Goal: Obtain resource: Download file/media

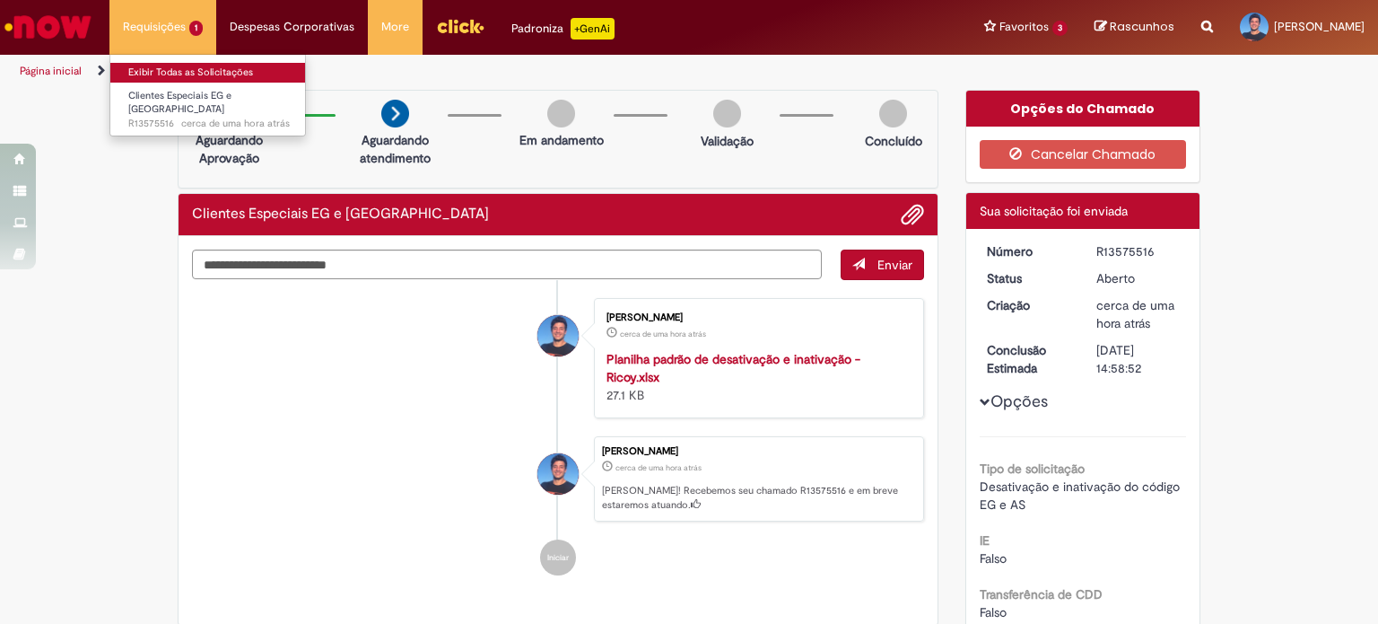
click at [193, 73] on link "Exibir Todas as Solicitações" at bounding box center [208, 73] width 197 height 20
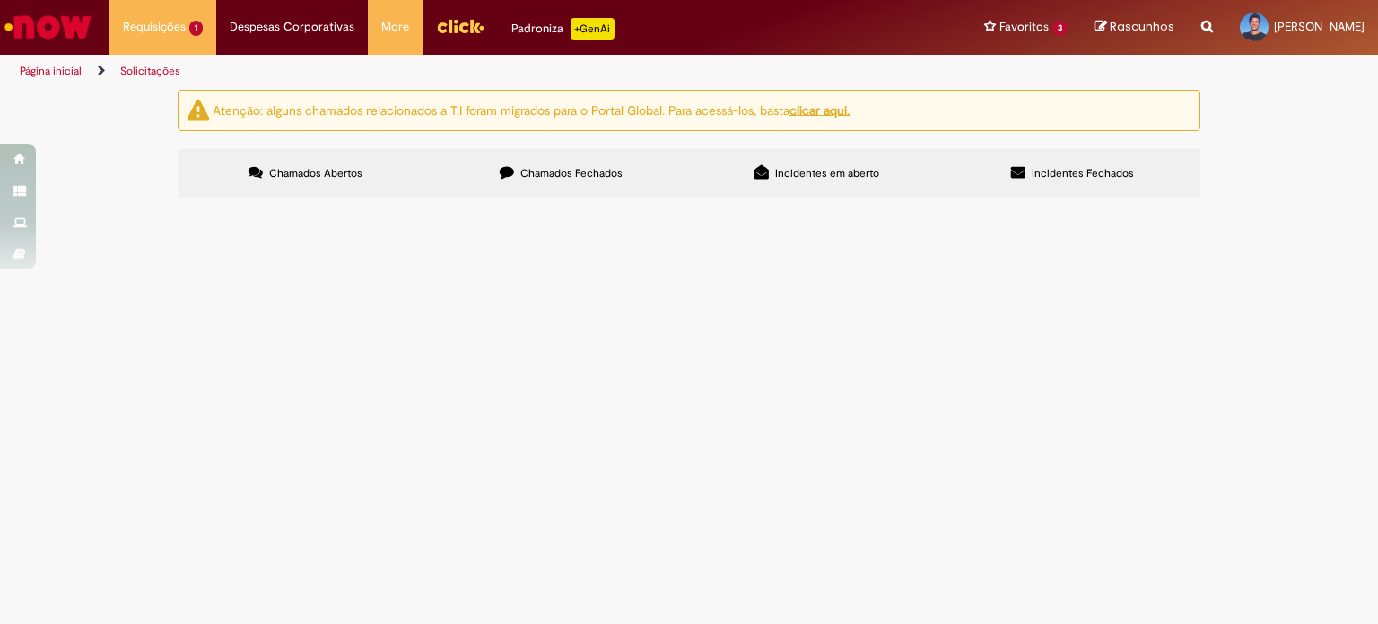
click at [572, 163] on label "Chamados Fechados" at bounding box center [561, 173] width 256 height 48
click at [0, 0] on span "Bom dia! Preciso criar o cadastro da nova loja do Ayumi, por favor. Muito obrig…" at bounding box center [0, 0] width 0 height 0
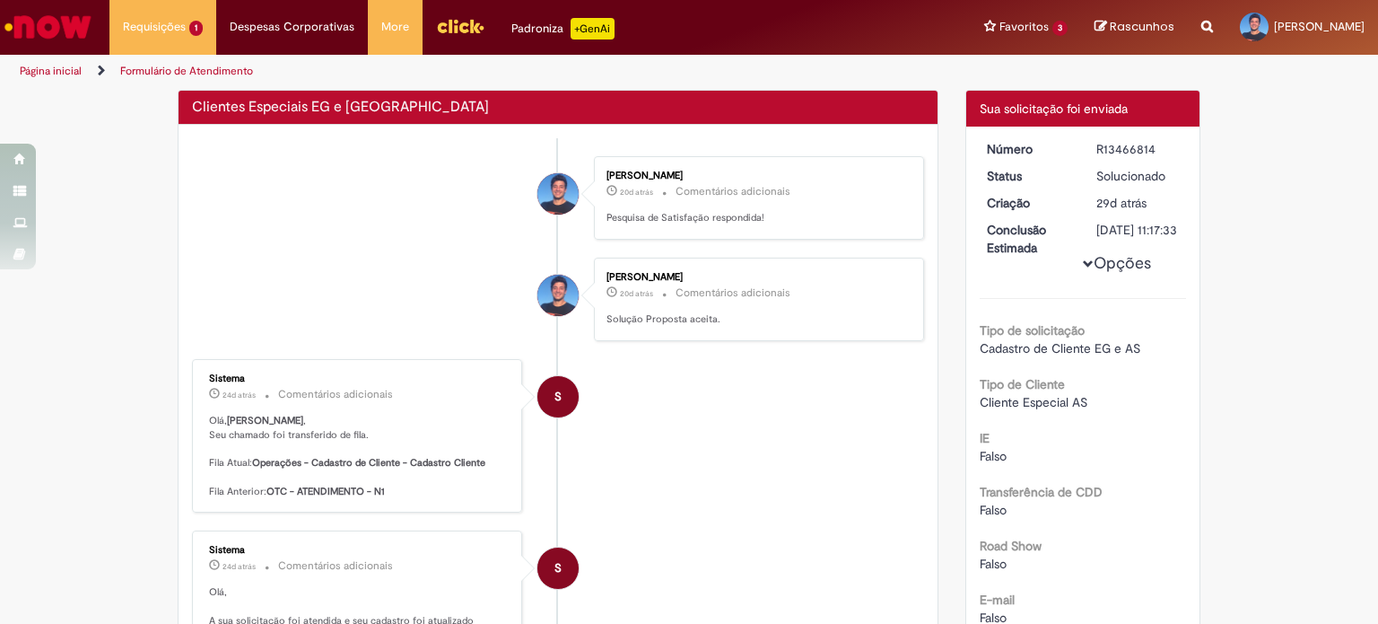
click at [237, 376] on div "Sistema" at bounding box center [358, 378] width 299 height 11
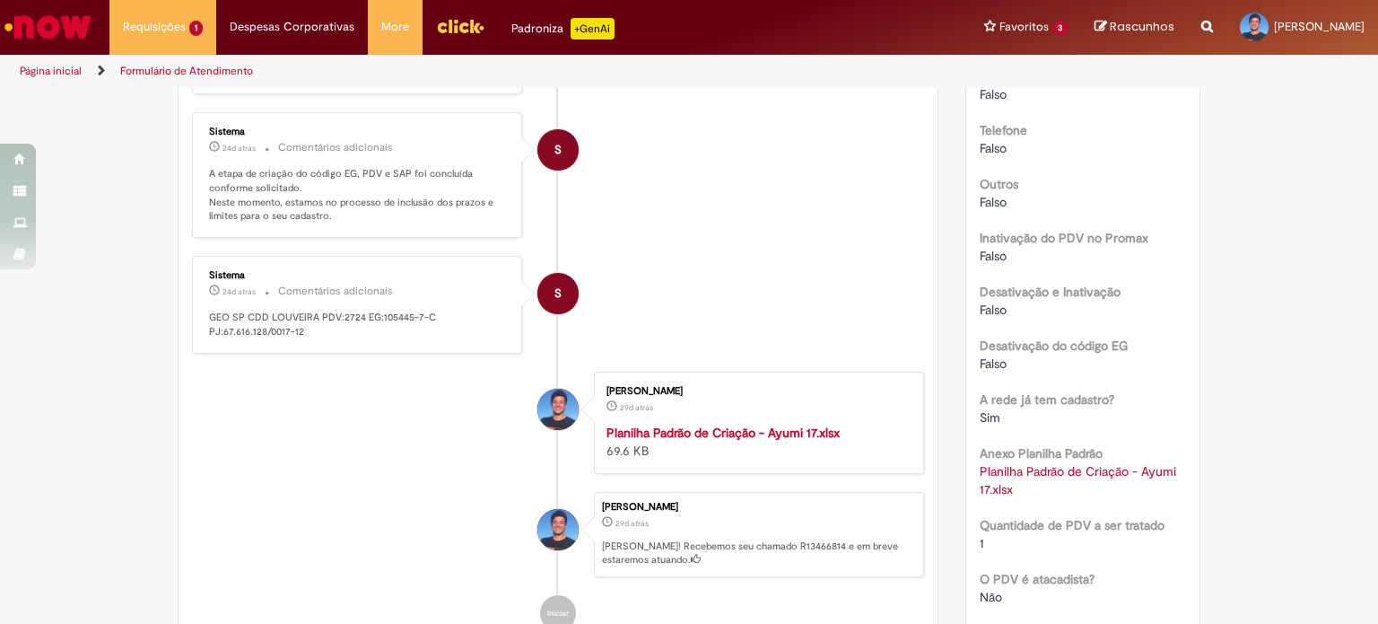
scroll to position [1629, 0]
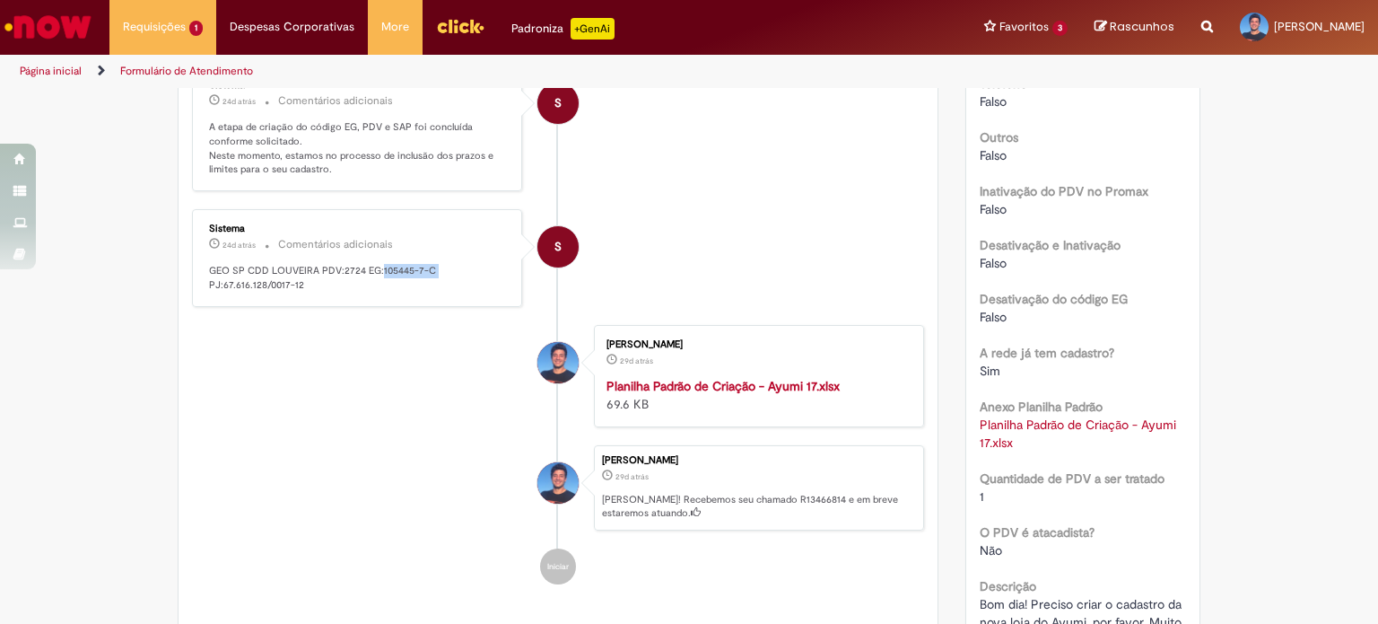
drag, startPoint x: 372, startPoint y: 274, endPoint x: 437, endPoint y: 275, distance: 64.6
click at [437, 275] on p "GEO SP CDD LOUVEIRA PDV:2724 EG:105445-7-C PJ:67.616.128/0017-12" at bounding box center [358, 278] width 299 height 28
copy p "105445-7-C"
drag, startPoint x: 214, startPoint y: 290, endPoint x: 284, endPoint y: 293, distance: 71.0
click at [284, 292] on p "GEO SP CDD LOUVEIRA PDV:2724 EG:105445-7-C PJ:67.616.128/0017-12" at bounding box center [358, 278] width 299 height 28
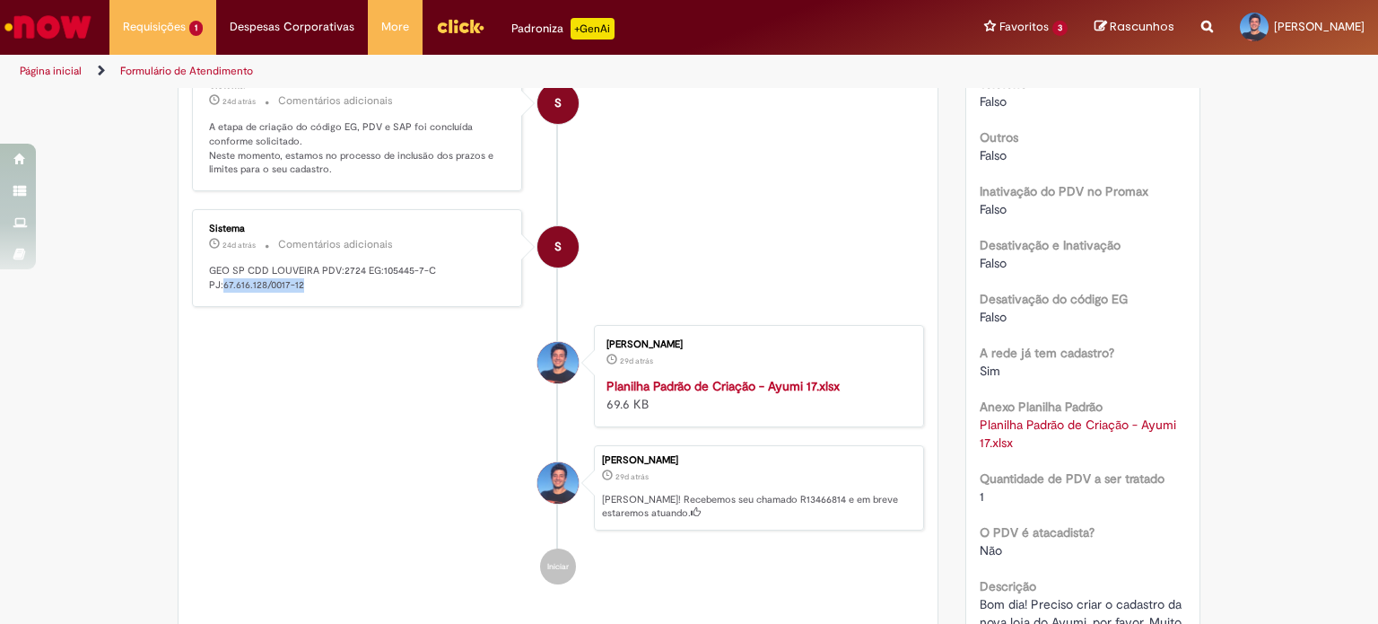
drag, startPoint x: 318, startPoint y: 293, endPoint x: 215, endPoint y: 291, distance: 102.3
click at [215, 291] on p "GEO SP CDD LOUVEIRA PDV:2724 EG:105445-7-C PJ:67.616.128/0017-12" at bounding box center [358, 278] width 299 height 28
copy p "67.616.128/0017-12"
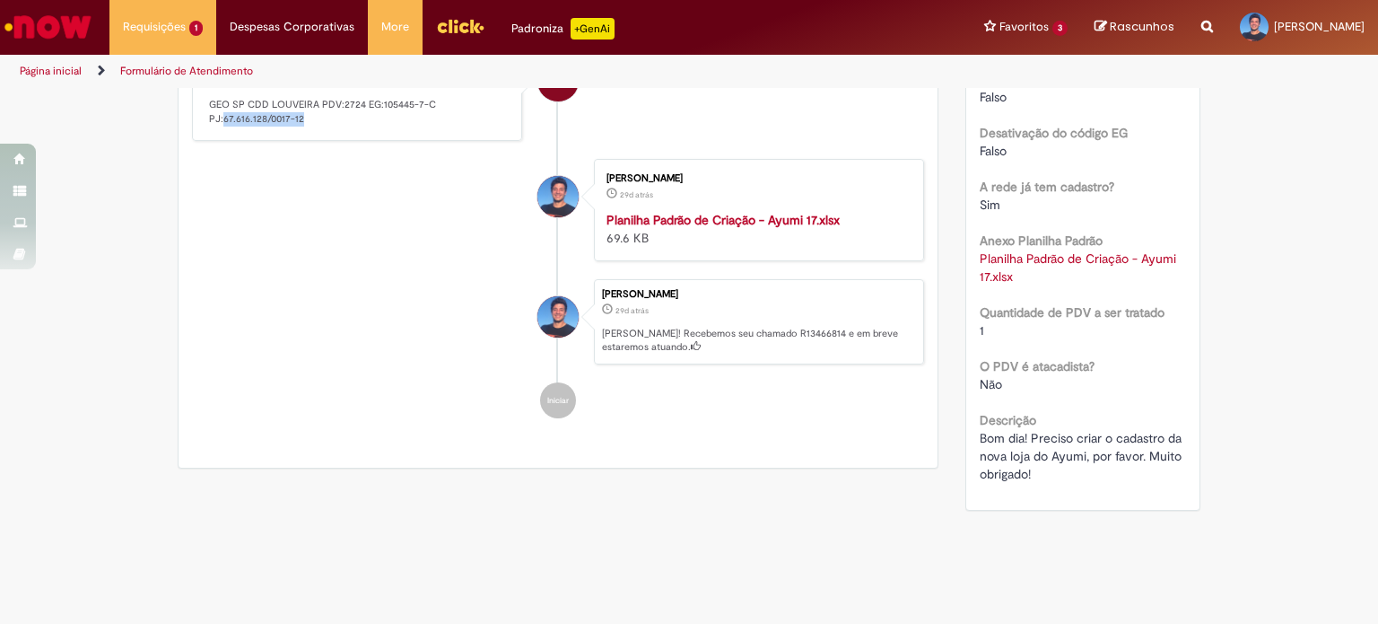
scroll to position [1834, 0]
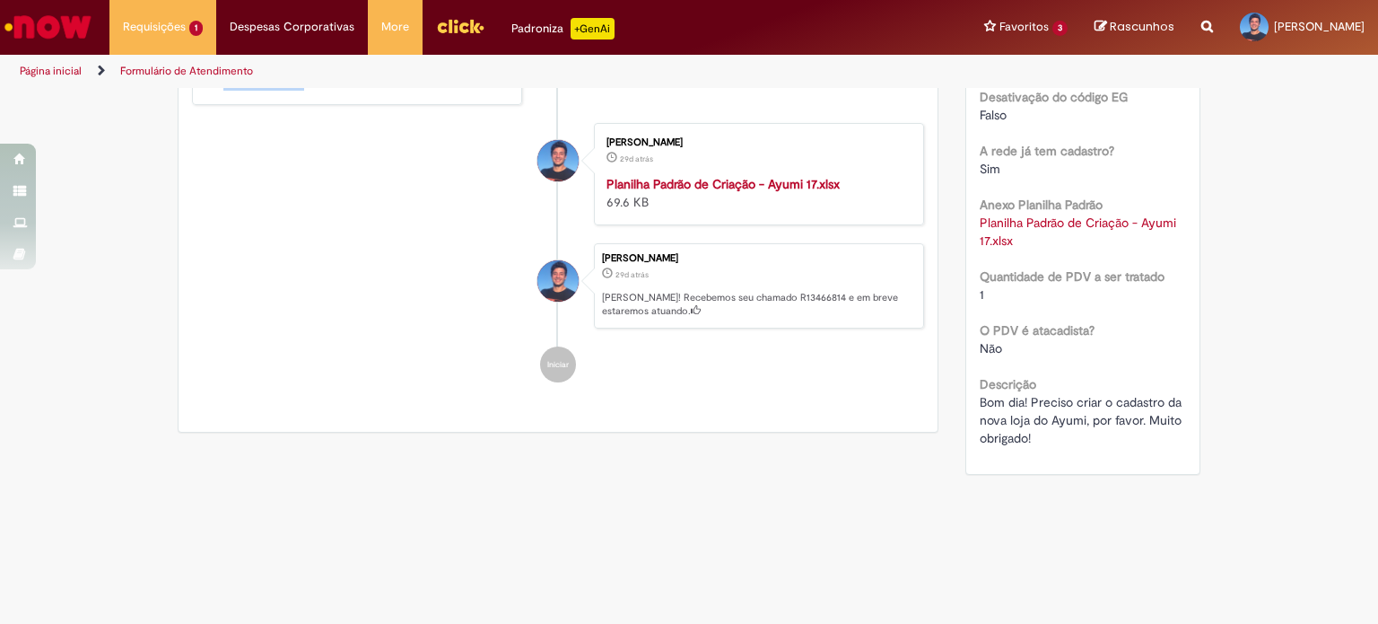
click at [682, 179] on strong "Planilha Padrão de Criação - Ayumi 17.xlsx" at bounding box center [723, 184] width 233 height 16
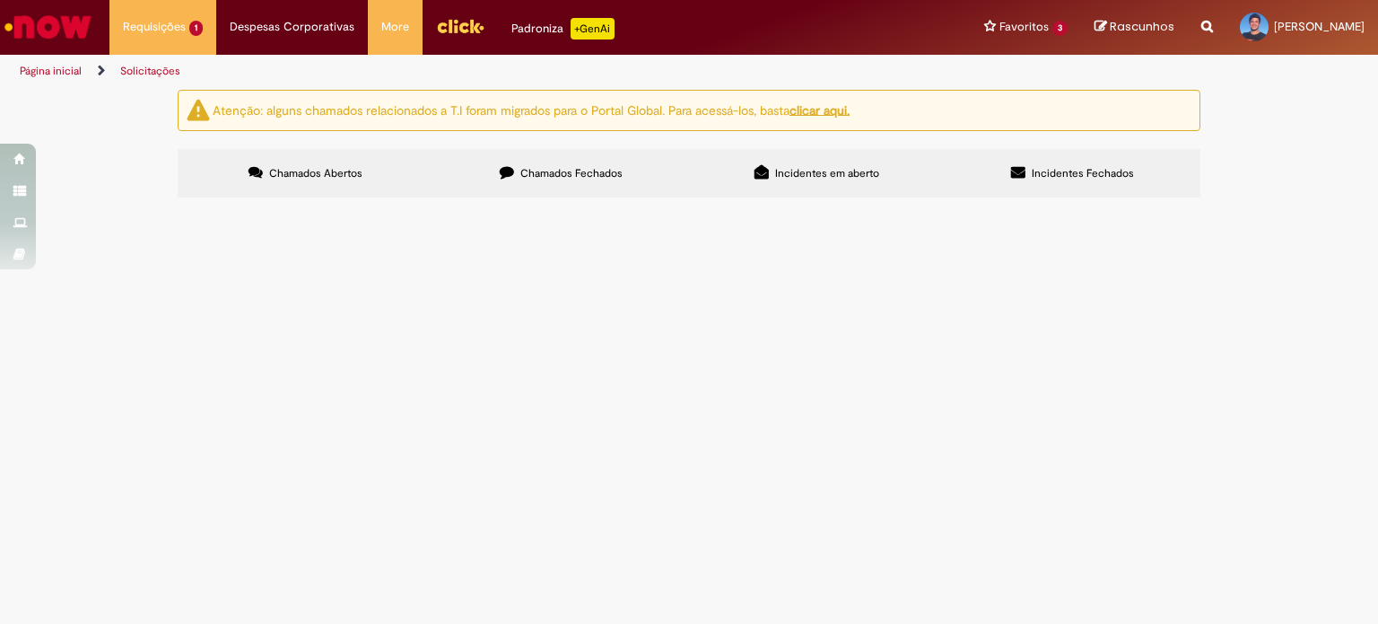
click at [0, 0] on section "Itens solicitados Exportar como PDF Exportar como Excel Exportar como CSV Itens…" at bounding box center [0, 0] width 0 height 0
click at [596, 175] on span "Chamados Fechados" at bounding box center [571, 173] width 102 height 14
click at [0, 0] on span "Favor criar o cadastro do novo CD do Ayumi. Muito obrigado! :)" at bounding box center [0, 0] width 0 height 0
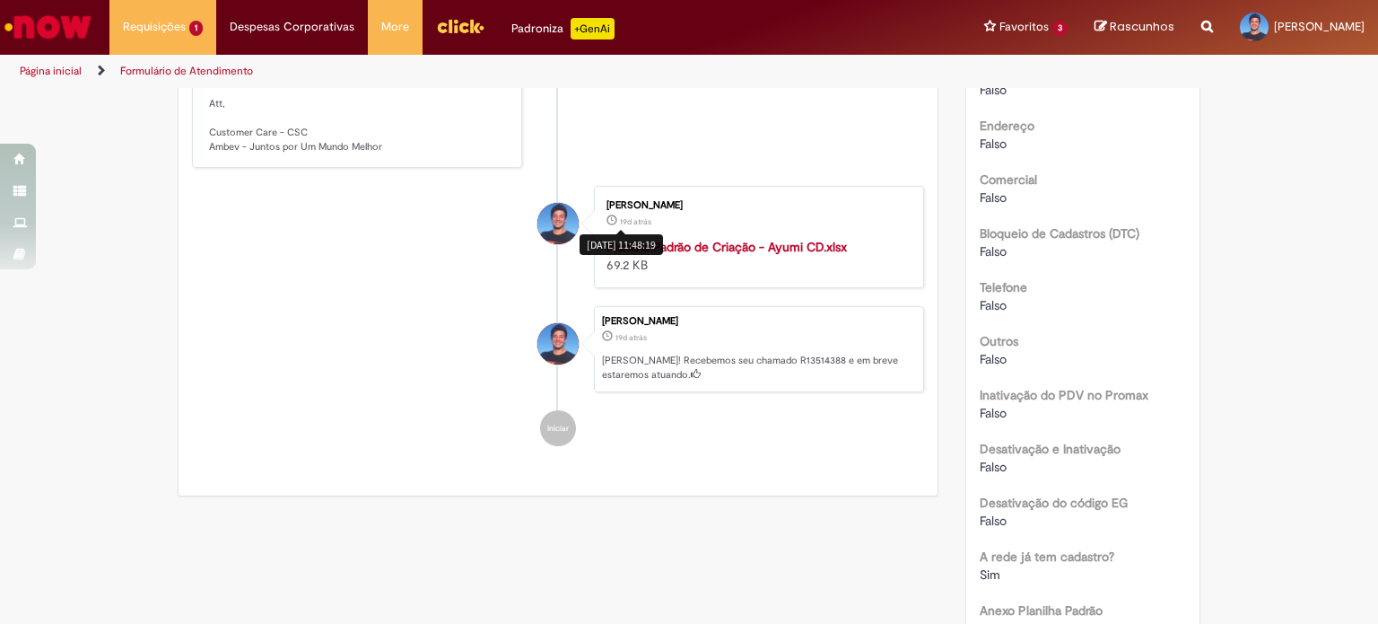
scroll to position [1385, 0]
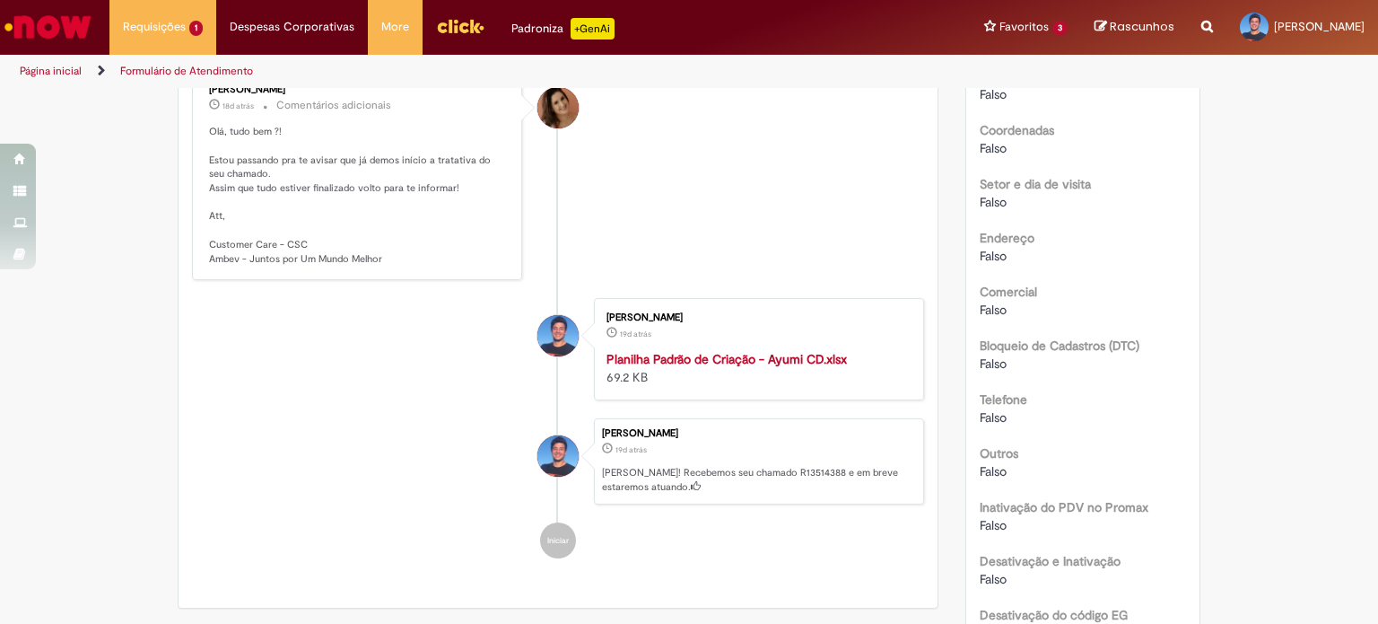
click at [723, 357] on strong "Planilha Padrão de Criação - Ayumi CD.xlsx" at bounding box center [727, 359] width 241 height 16
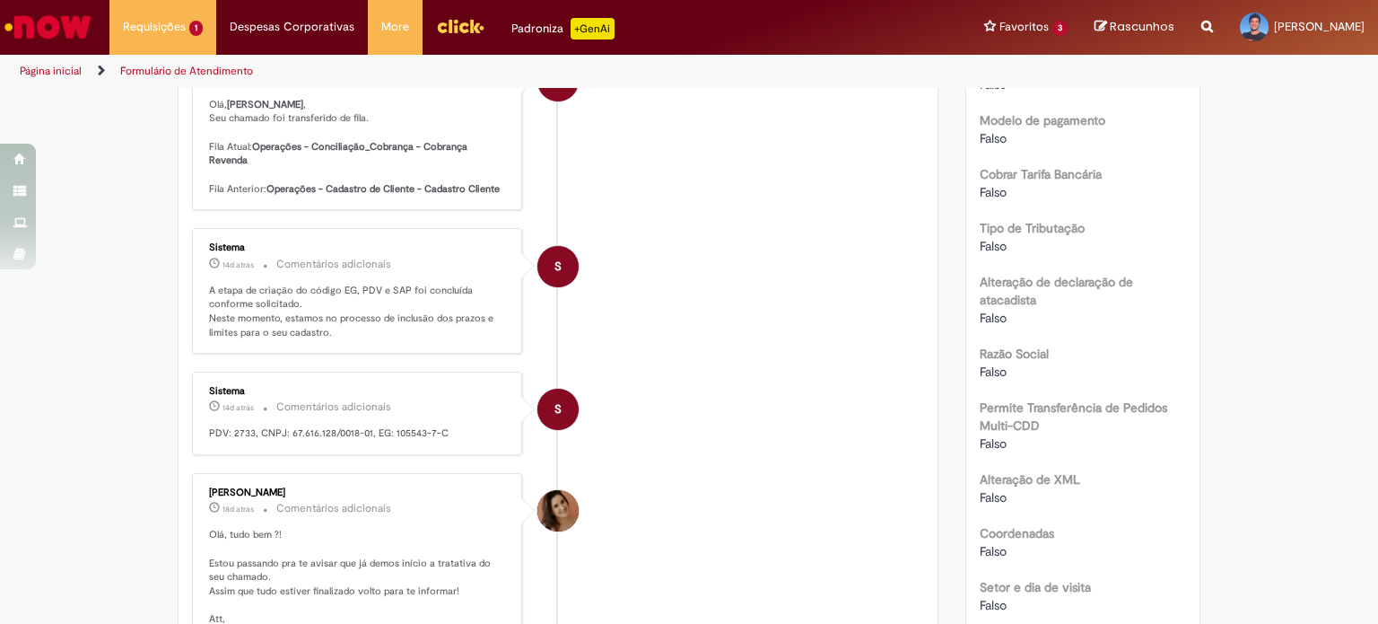
scroll to position [1115, 0]
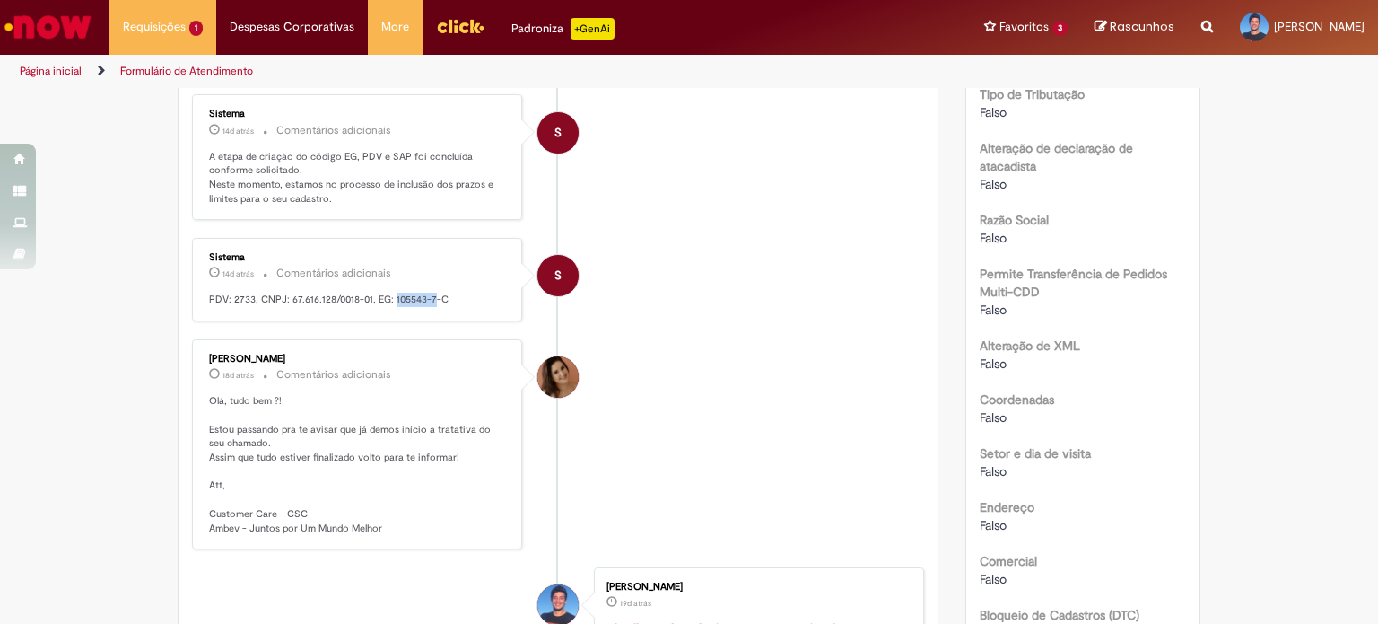
drag, startPoint x: 384, startPoint y: 306, endPoint x: 424, endPoint y: 306, distance: 39.5
click at [424, 306] on p "PDV: 2733, CNPJ: 67.616.128/0018-01, EG: 105543-7-C" at bounding box center [358, 300] width 299 height 14
copy p "105543-7"
drag, startPoint x: 284, startPoint y: 304, endPoint x: 363, endPoint y: 302, distance: 79.0
click at [363, 302] on p "PDV: 2733, CNPJ: 67.616.128/0018-01, EG: 105543-7-C" at bounding box center [358, 300] width 299 height 14
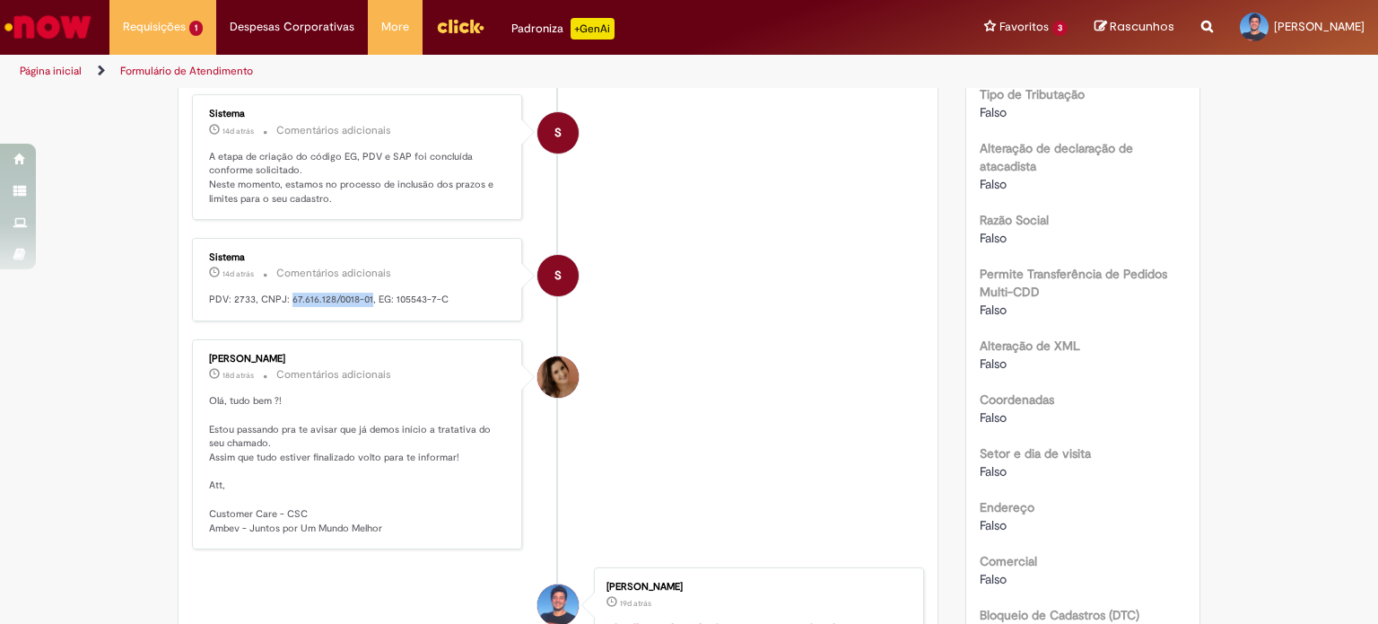
copy p "67.616.128/0018-01"
